Goal: Check status: Check status

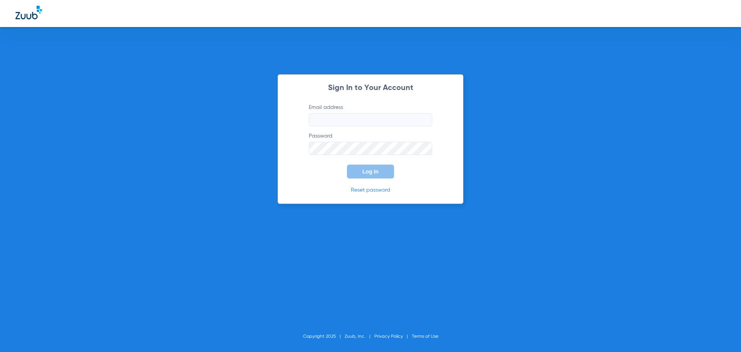
type input "[EMAIL_ADDRESS][DOMAIN_NAME]"
click at [368, 180] on div "Sign In to Your Account Email address [EMAIL_ADDRESS][DOMAIN_NAME] Password Log…" at bounding box center [370, 139] width 186 height 130
click at [368, 178] on div "Sign In to Your Account Email address [EMAIL_ADDRESS][DOMAIN_NAME] Password Log…" at bounding box center [370, 139] width 186 height 130
click at [370, 172] on span "Log In" at bounding box center [370, 171] width 16 height 6
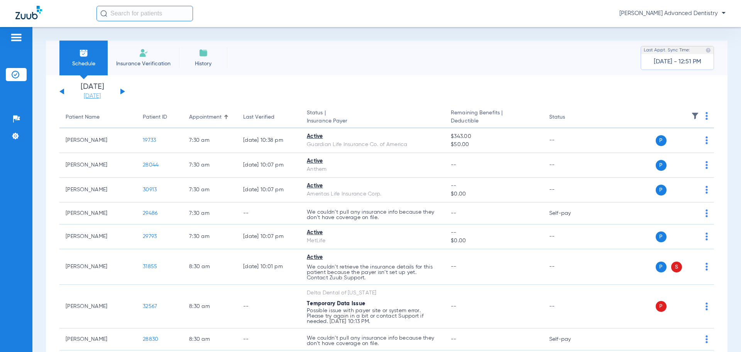
click at [95, 95] on link "[DATE]" at bounding box center [92, 96] width 46 height 8
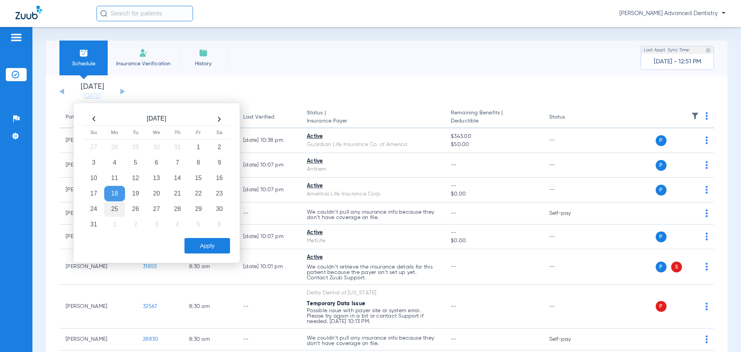
click at [117, 210] on td "25" at bounding box center [114, 208] width 21 height 15
click at [218, 246] on button "Apply" at bounding box center [207, 245] width 46 height 15
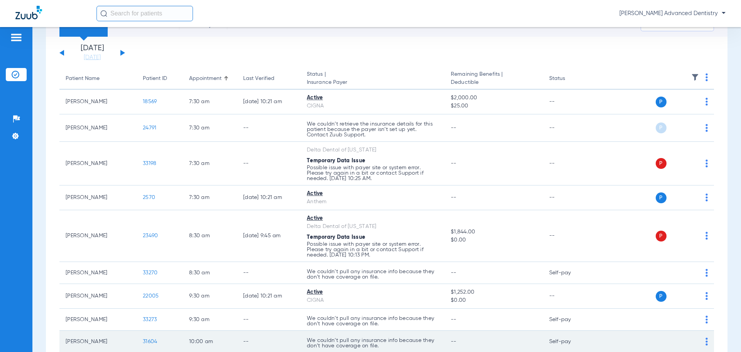
scroll to position [193, 0]
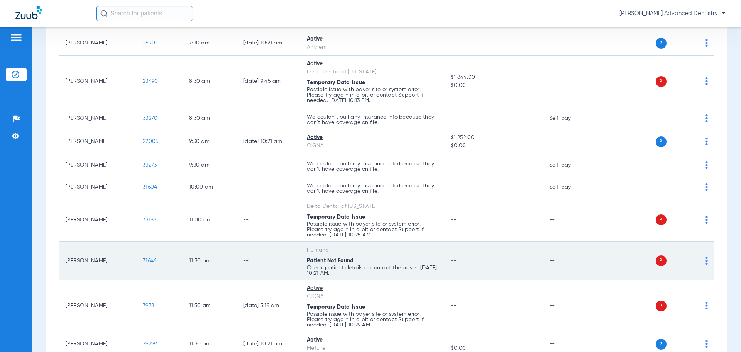
click at [240, 262] on td "--" at bounding box center [269, 261] width 64 height 38
